Goal: Task Accomplishment & Management: Use online tool/utility

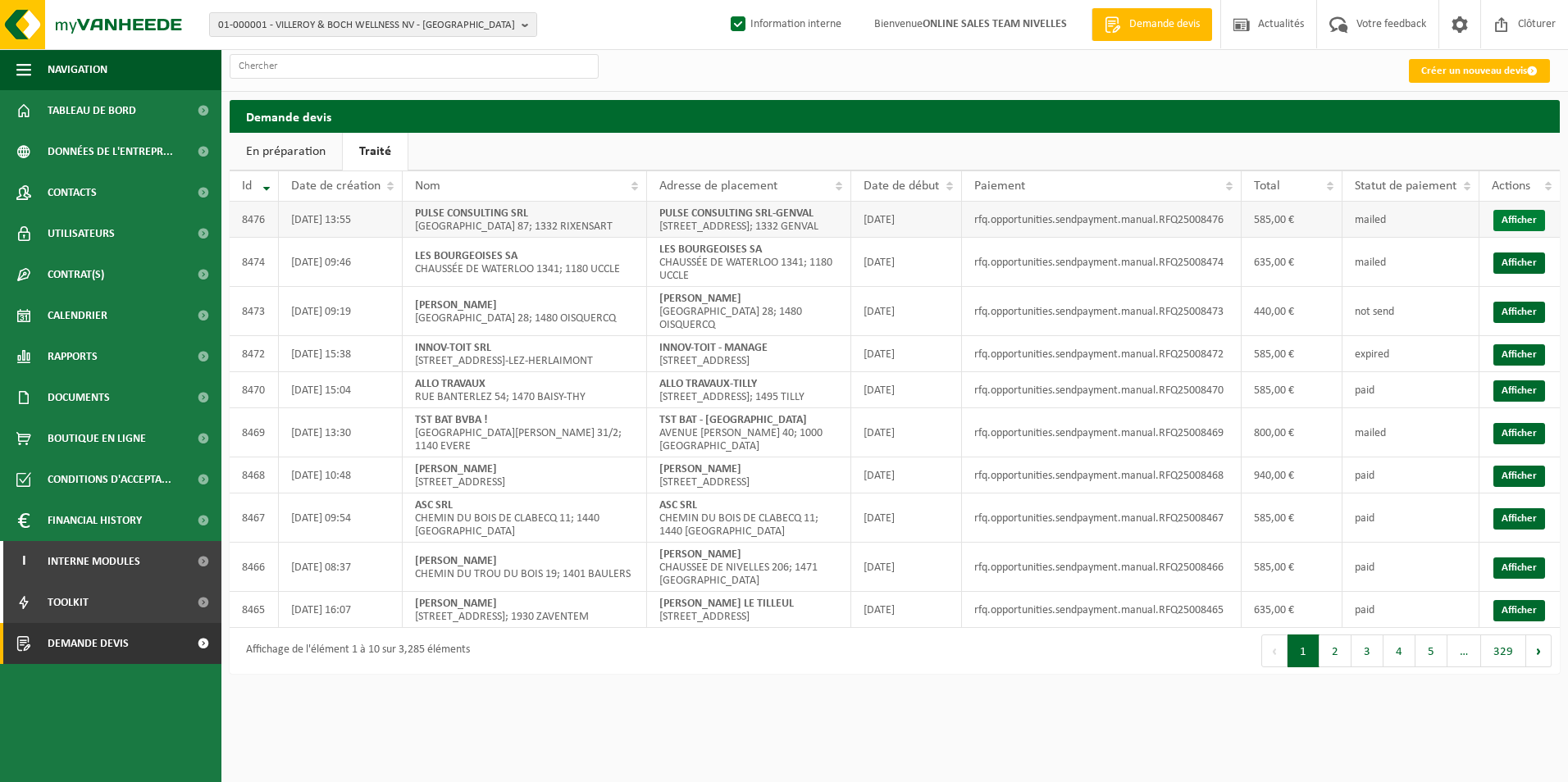
click at [1528, 231] on link "Afficher" at bounding box center [1518, 220] width 52 height 22
